Goal: Transaction & Acquisition: Subscribe to service/newsletter

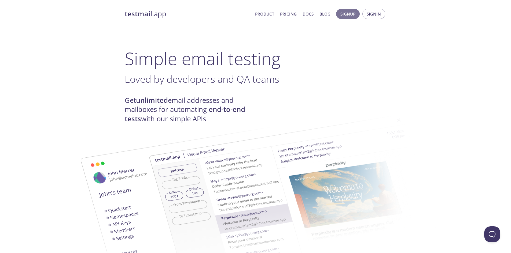
drag, startPoint x: 350, startPoint y: 13, endPoint x: 360, endPoint y: 39, distance: 28.5
click at [372, 16] on span "Signin" at bounding box center [374, 13] width 14 height 7
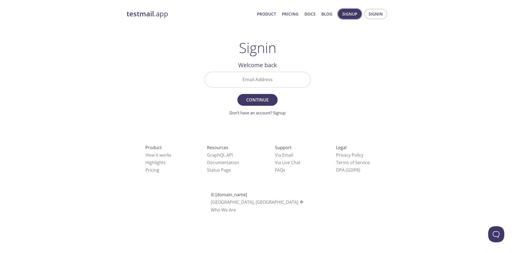
click at [350, 14] on span "Signup" at bounding box center [349, 13] width 15 height 7
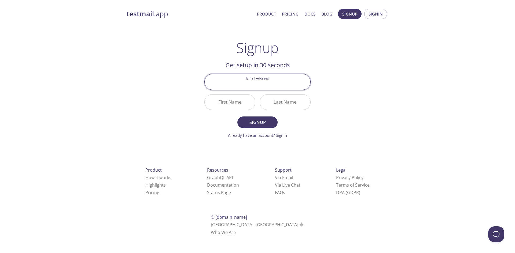
click at [287, 85] on input "Email Address" at bounding box center [258, 81] width 106 height 15
click at [286, 85] on input "Email Address" at bounding box center [258, 81] width 106 height 15
click at [283, 86] on input "Email Address" at bounding box center [258, 81] width 106 height 15
type input "[PERSON_NAME][EMAIL_ADDRESS][PERSON_NAME][DOMAIN_NAME]"
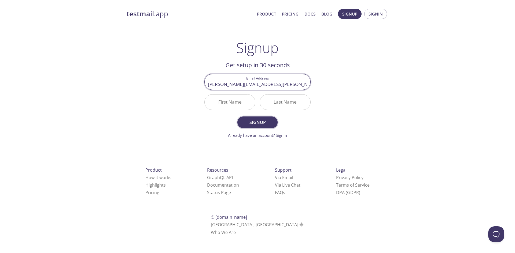
click at [268, 120] on span "Signup" at bounding box center [257, 123] width 28 height 8
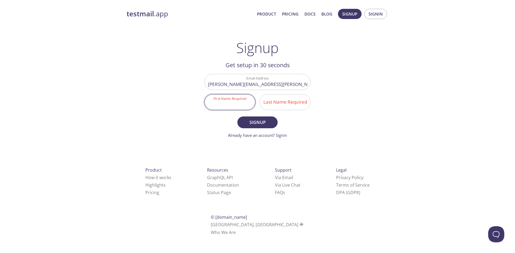
click at [234, 102] on input "First Name Required" at bounding box center [230, 102] width 50 height 15
type input "Q"
click at [284, 104] on input "Last Name Required" at bounding box center [285, 102] width 50 height 15
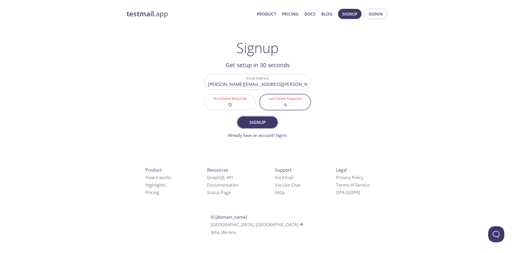
type input "q"
click at [272, 121] on button "Signup" at bounding box center [257, 123] width 40 height 12
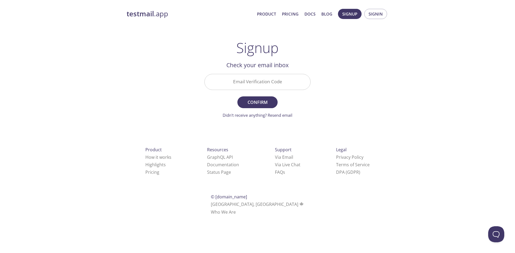
drag, startPoint x: 231, startPoint y: 80, endPoint x: 226, endPoint y: 78, distance: 5.8
click at [231, 80] on input "Email Verification Code" at bounding box center [258, 81] width 106 height 15
type input "8T78DQ9"
click at [237, 97] on button "Confirm" at bounding box center [257, 103] width 40 height 12
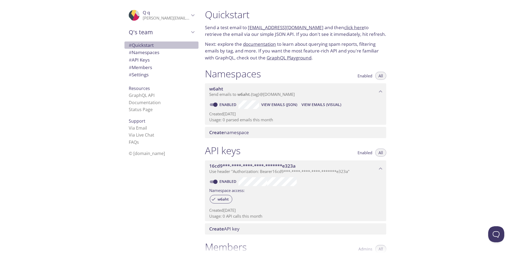
click at [154, 46] on span "# Quickstart" at bounding box center [161, 45] width 65 height 7
click at [251, 131] on span "Create namespace" at bounding box center [296, 132] width 175 height 6
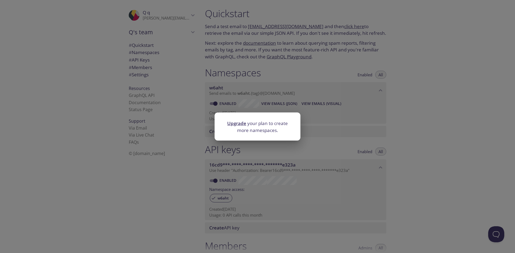
click at [345, 130] on div "Upgrade your plan to create more namespaces." at bounding box center [257, 126] width 515 height 253
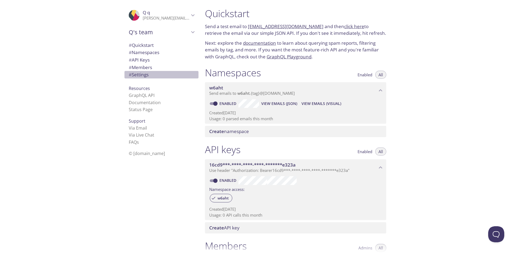
click at [145, 73] on span "# Settings" at bounding box center [139, 75] width 20 height 6
